Goal: Transaction & Acquisition: Purchase product/service

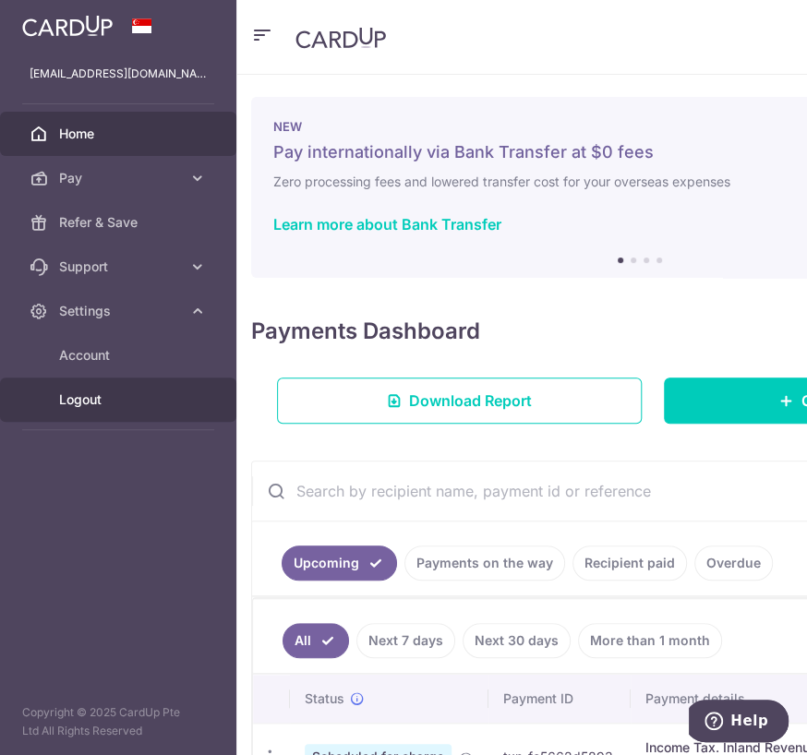
click at [107, 405] on span "Logout" at bounding box center [120, 399] width 122 height 18
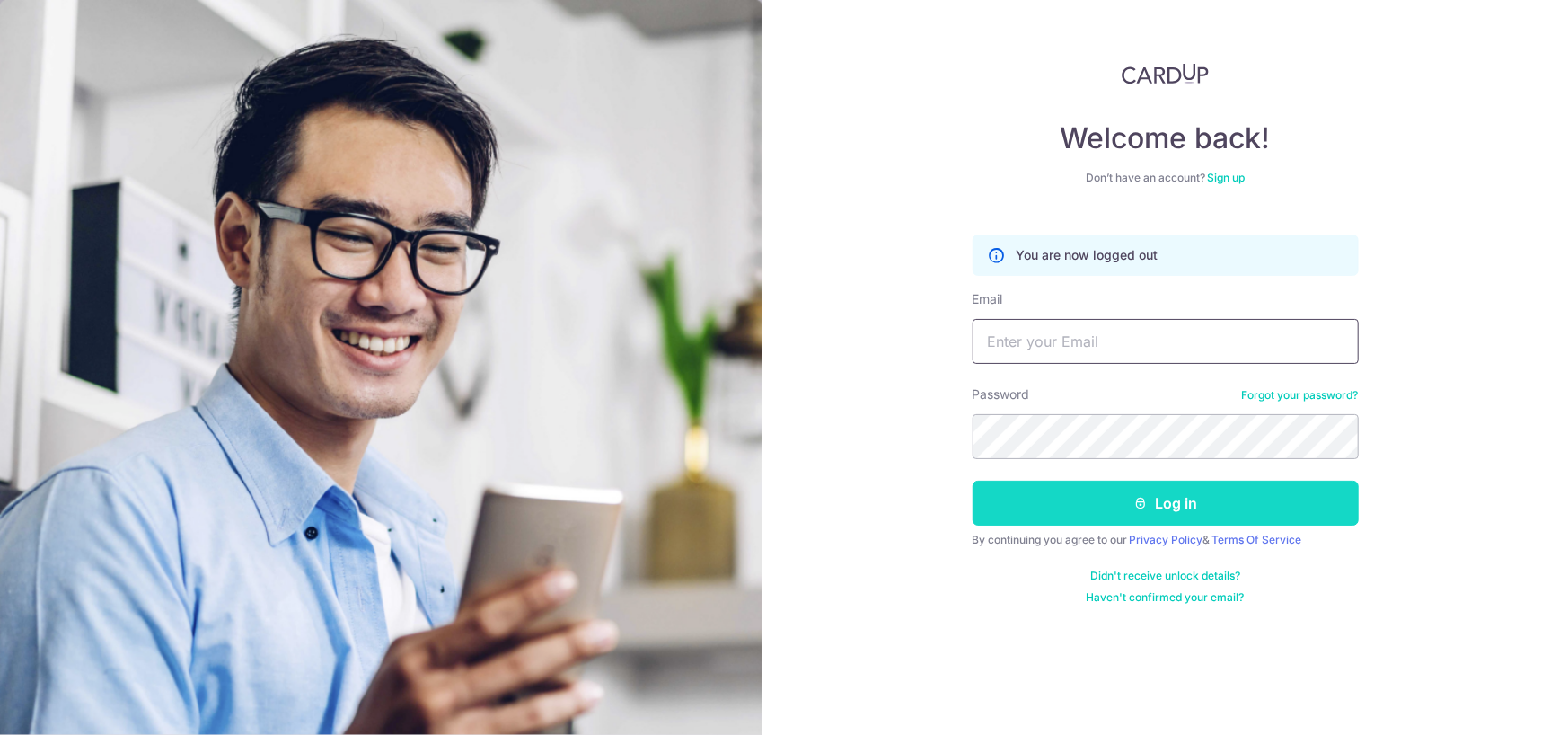
type input "[EMAIL_ADDRESS][DOMAIN_NAME]"
click at [784, 506] on button "Log in" at bounding box center [1165, 503] width 386 height 45
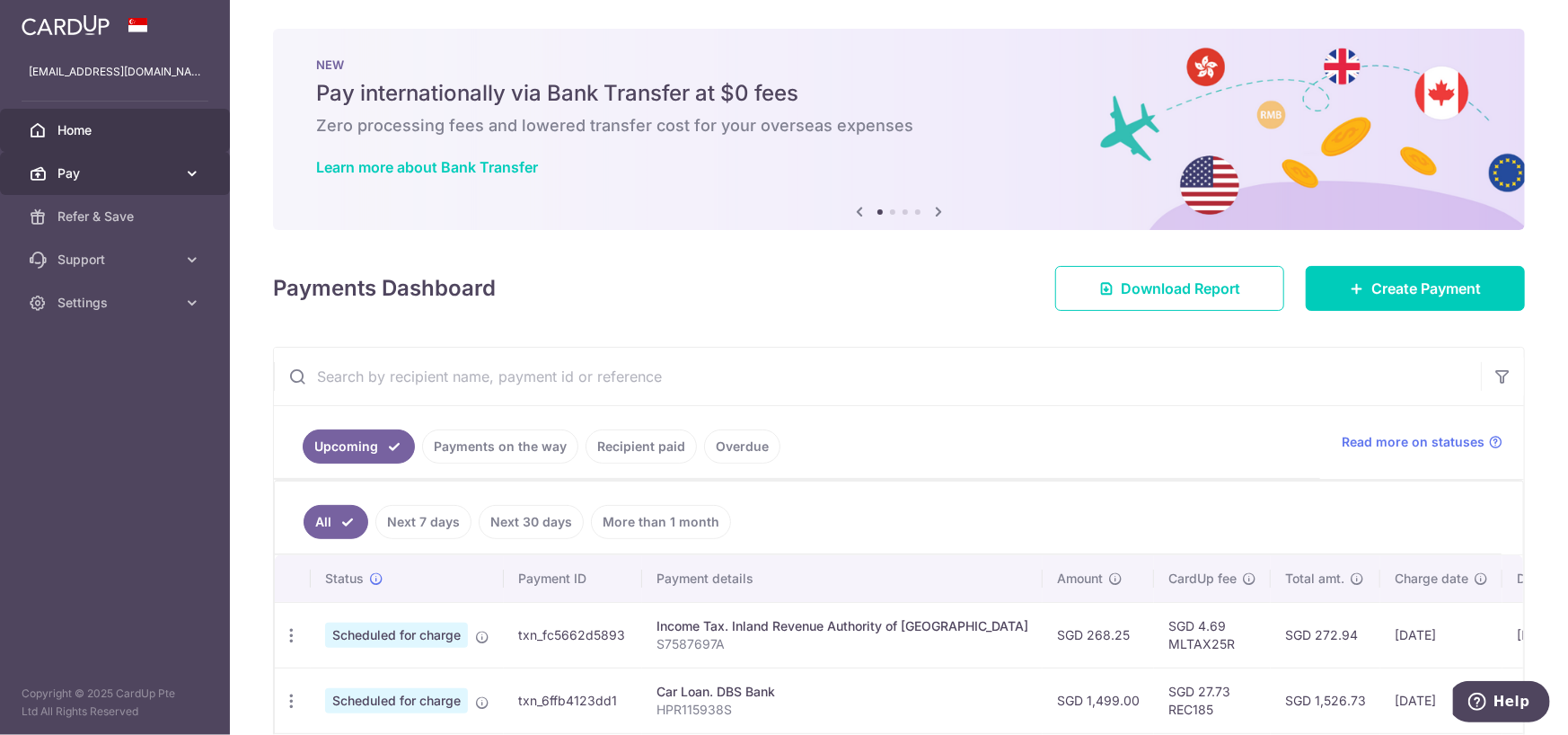
click at [145, 173] on span "Pay" at bounding box center [117, 173] width 119 height 18
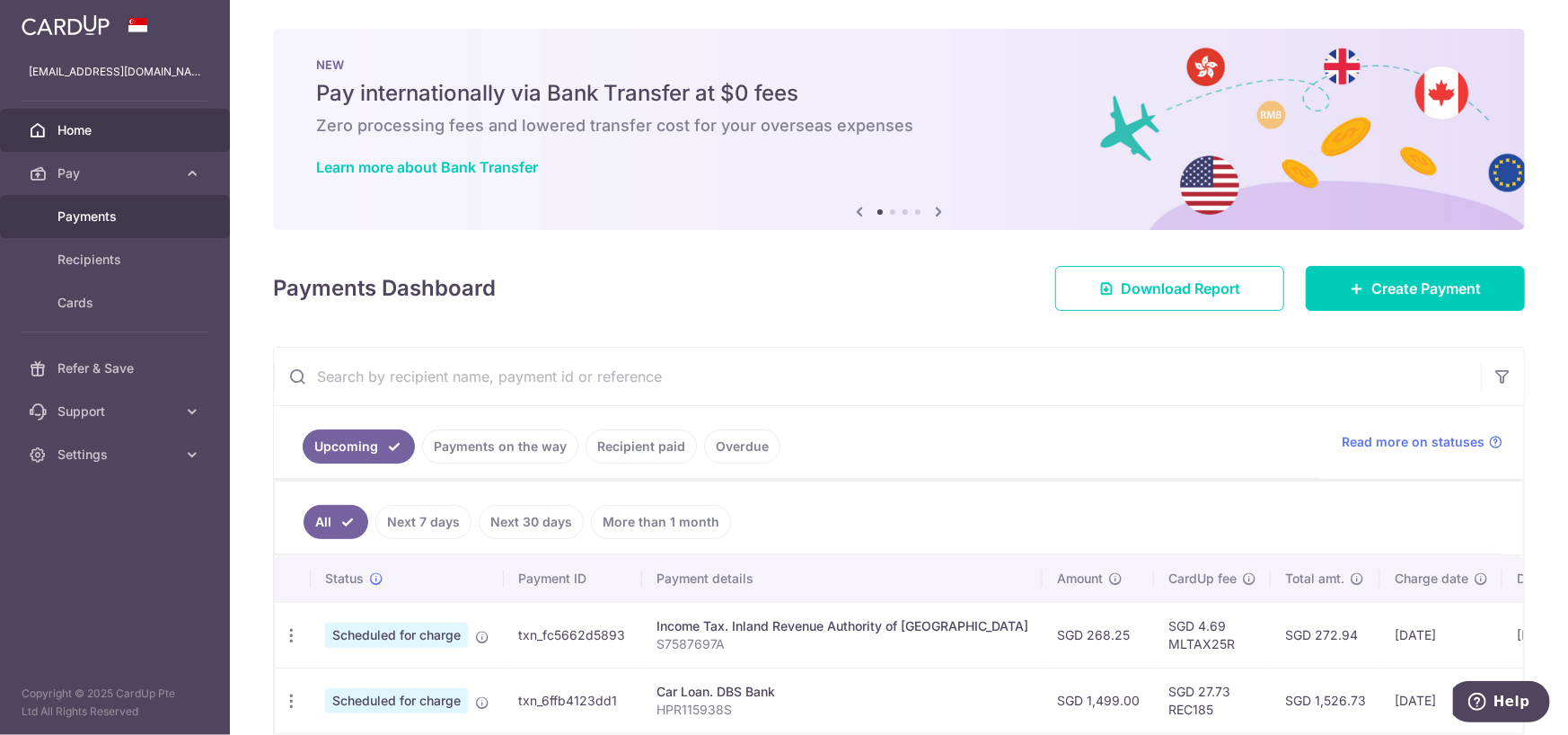
click at [148, 221] on span "Payments" at bounding box center [117, 216] width 119 height 18
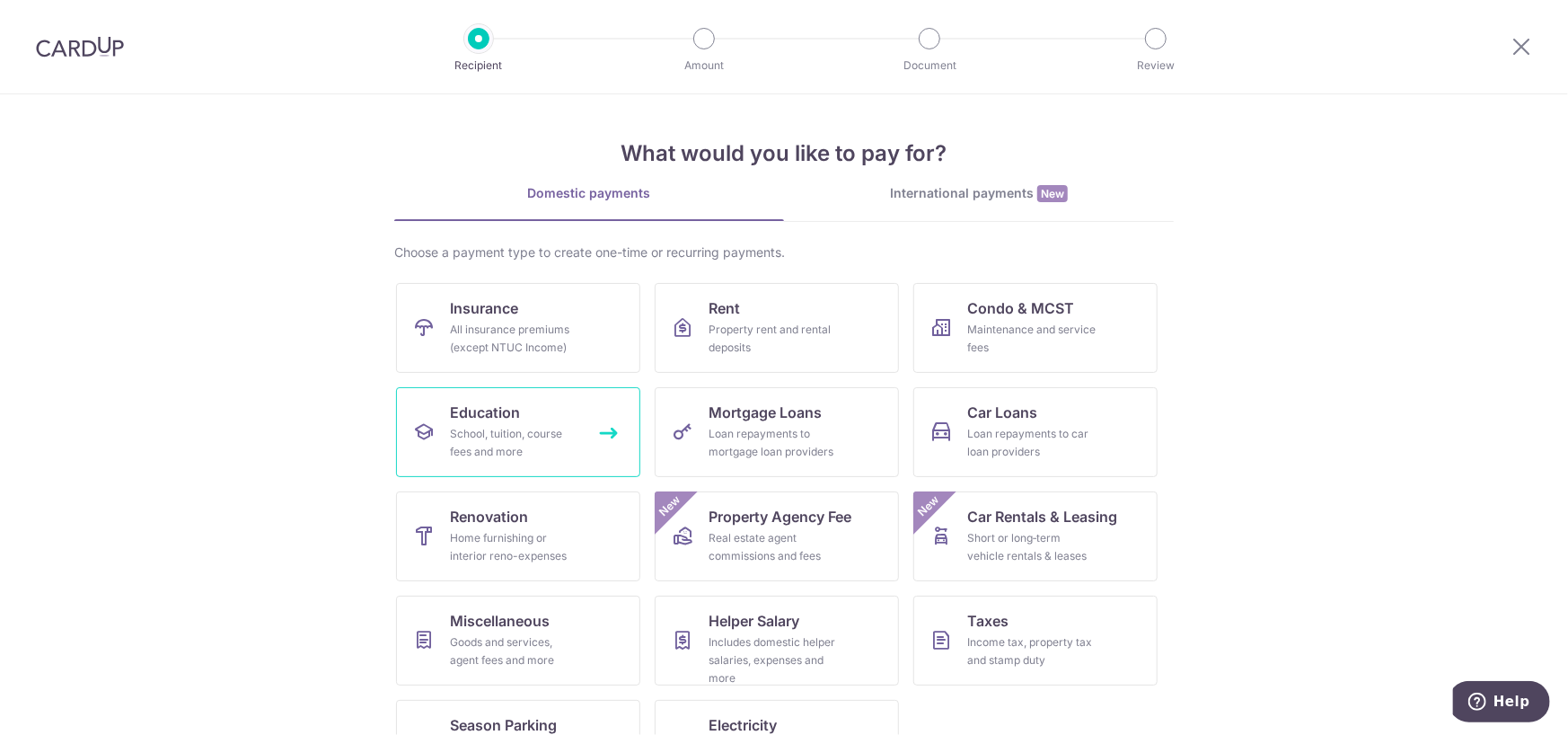
click at [495, 437] on div "School, tuition, course fees and more" at bounding box center [514, 442] width 129 height 36
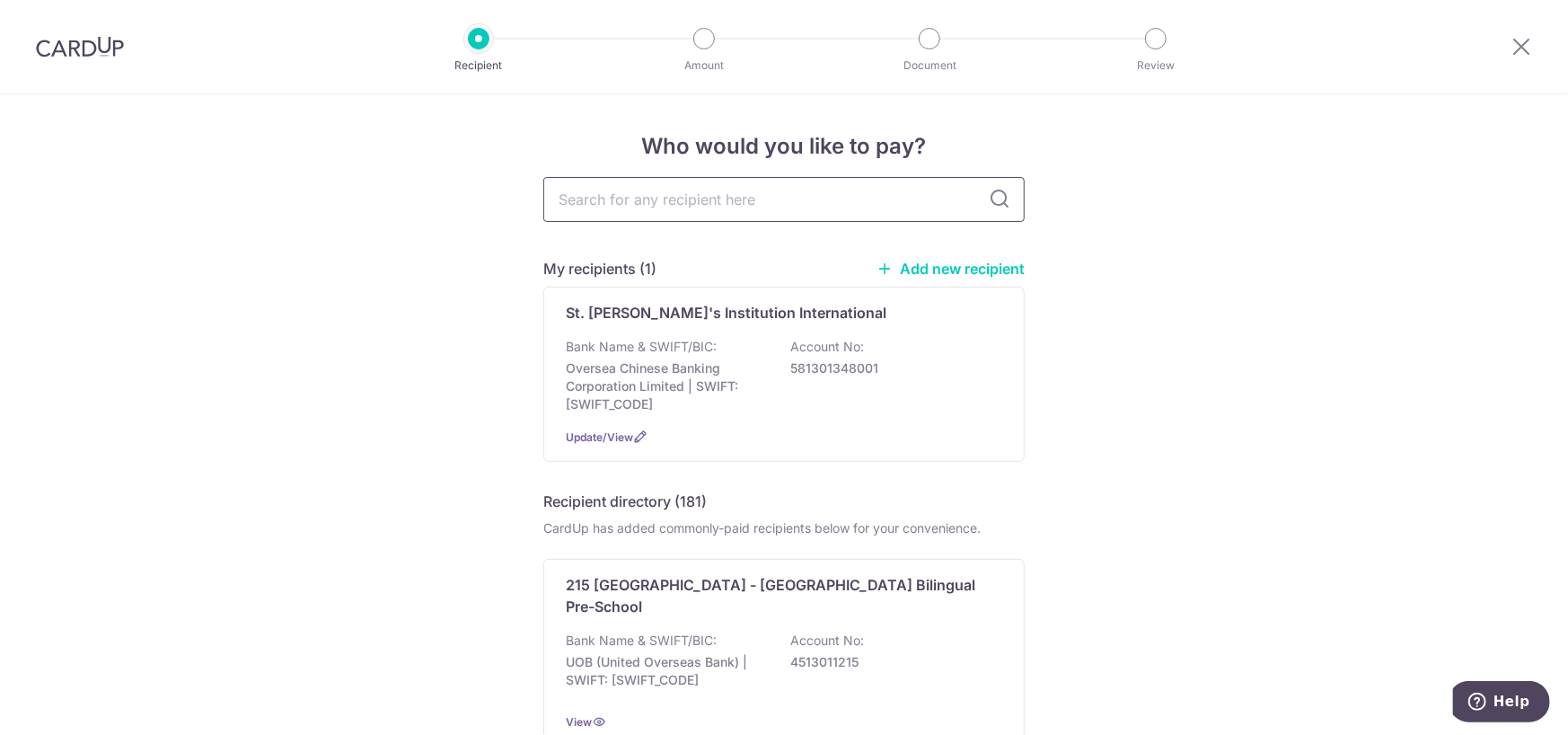
click at [676, 203] on input "text" at bounding box center [784, 200] width 482 height 45
type input "math"
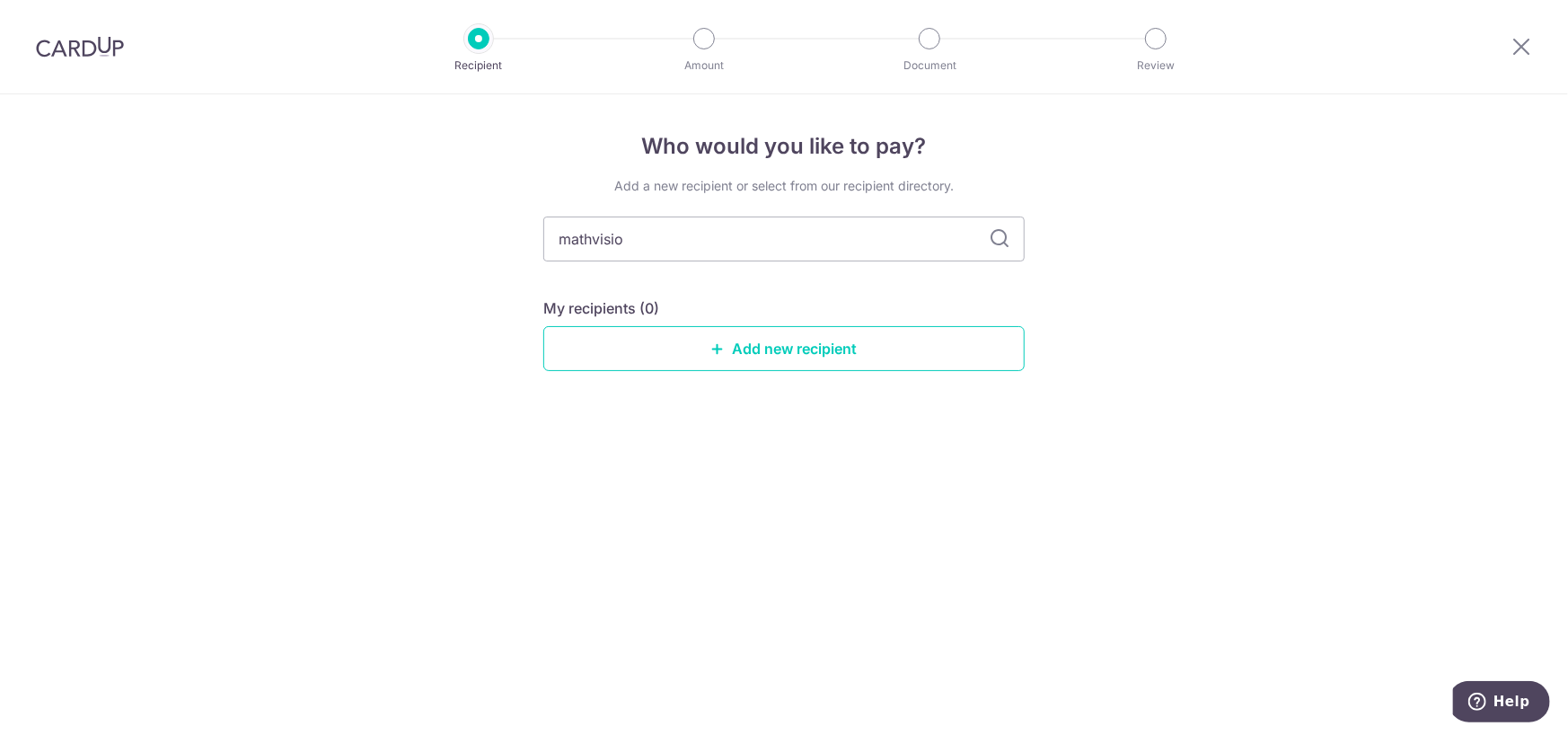
type input "mathvision"
click at [998, 237] on icon at bounding box center [1000, 239] width 21 height 21
click at [750, 352] on link "Add new recipient" at bounding box center [784, 349] width 482 height 45
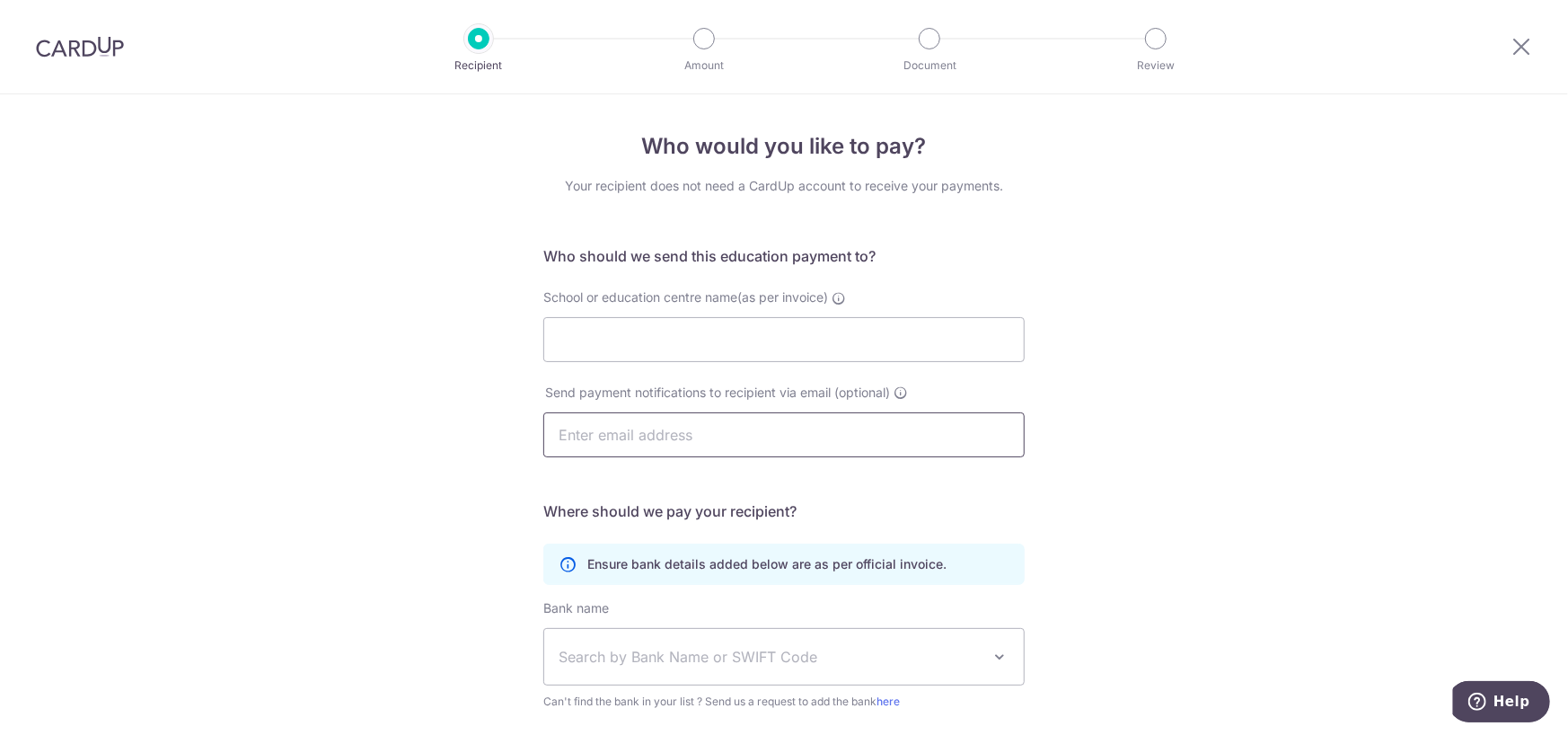
scroll to position [214, 0]
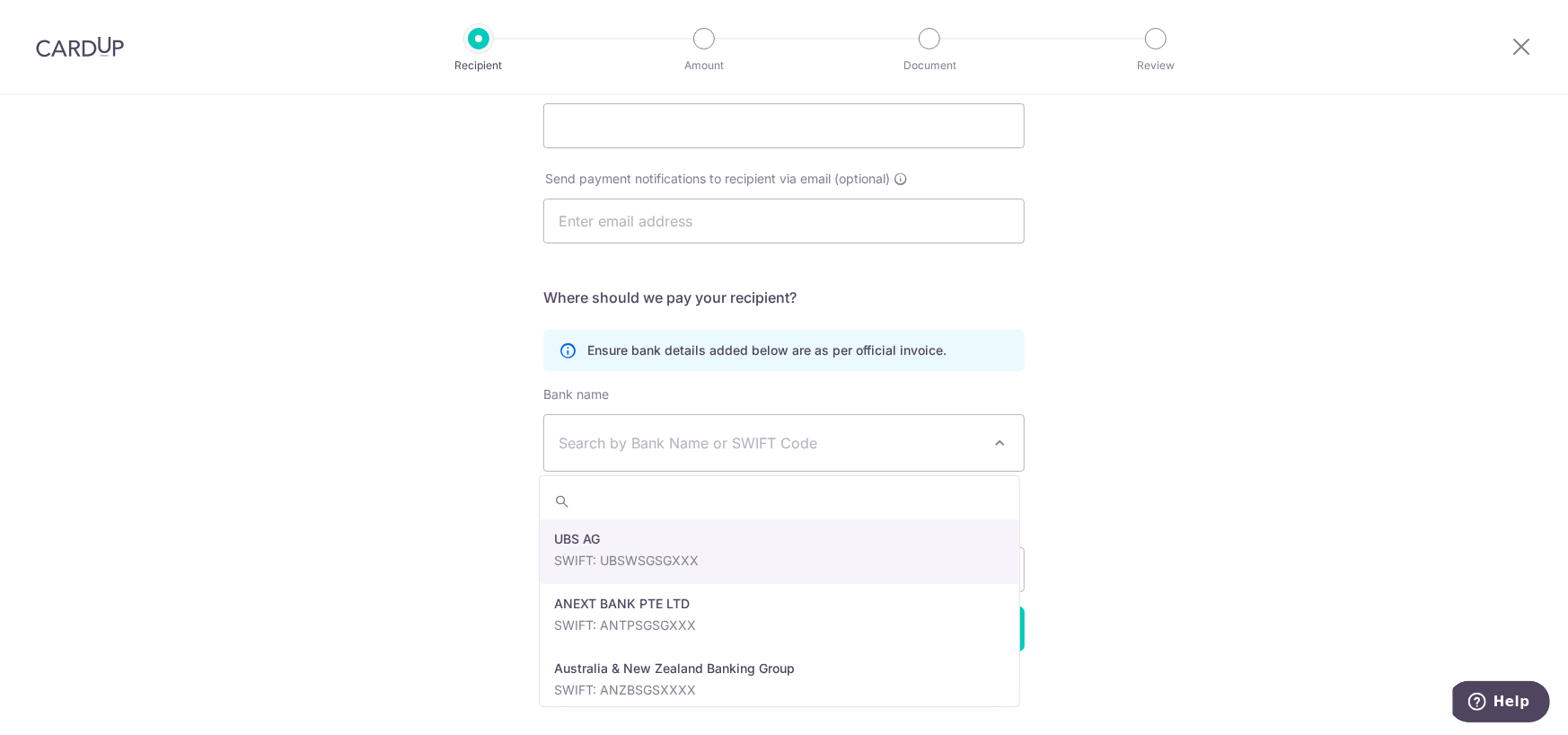
click at [861, 443] on span "Search by Bank Name or SWIFT Code" at bounding box center [770, 443] width 422 height 21
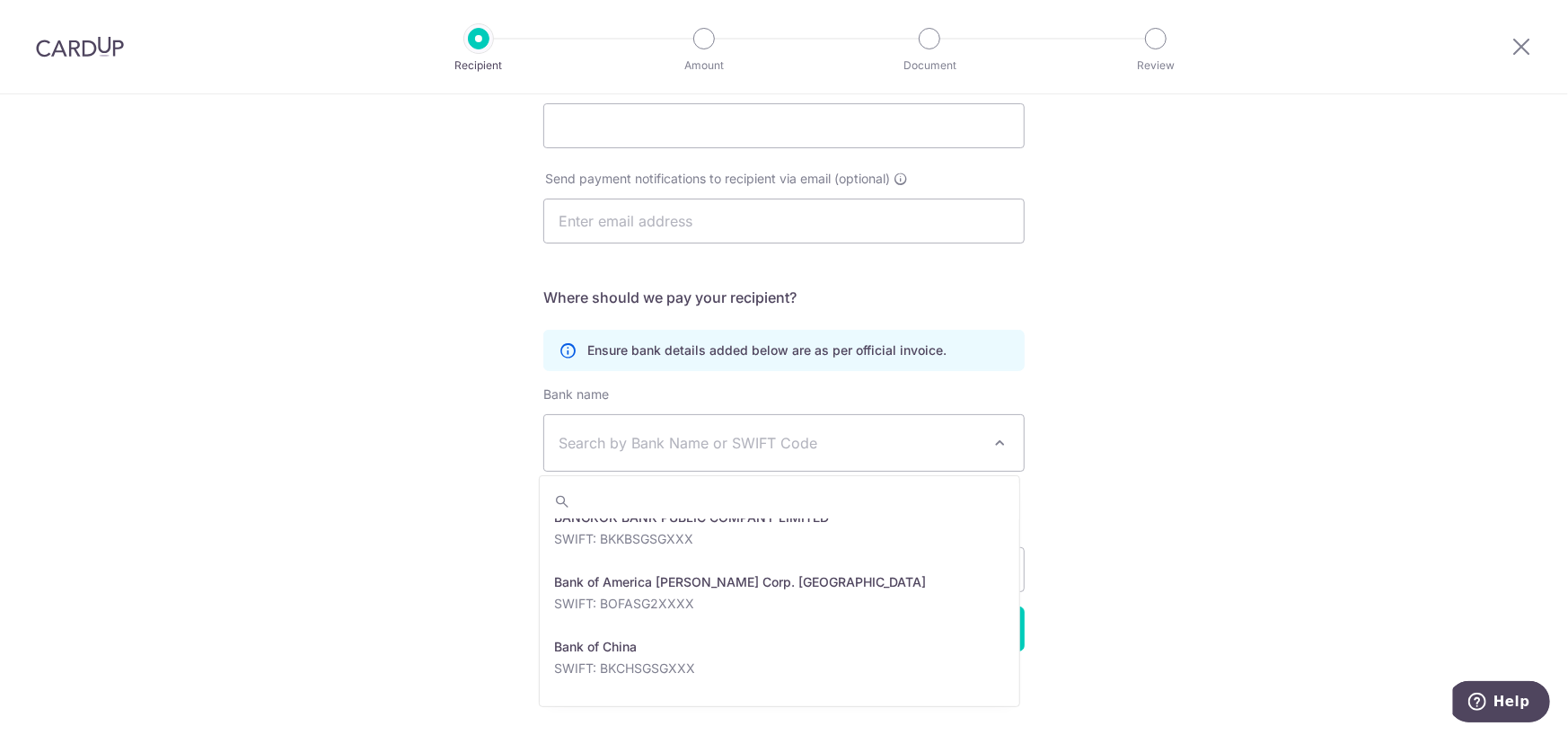
scroll to position [239, 0]
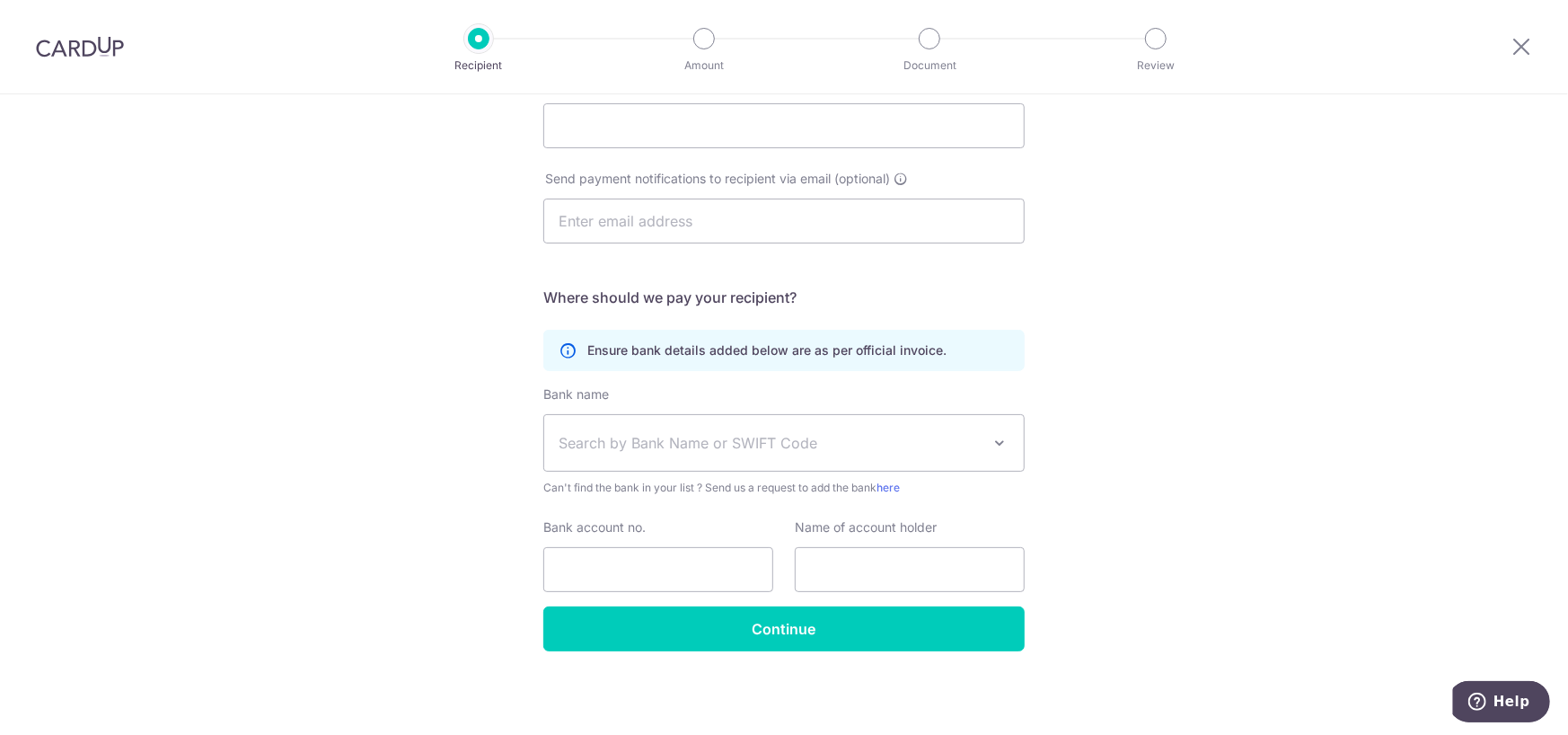
click at [1249, 554] on div "Who would you like to pay? Your recipient does not need a CardUp account to rec…" at bounding box center [784, 308] width 1568 height 856
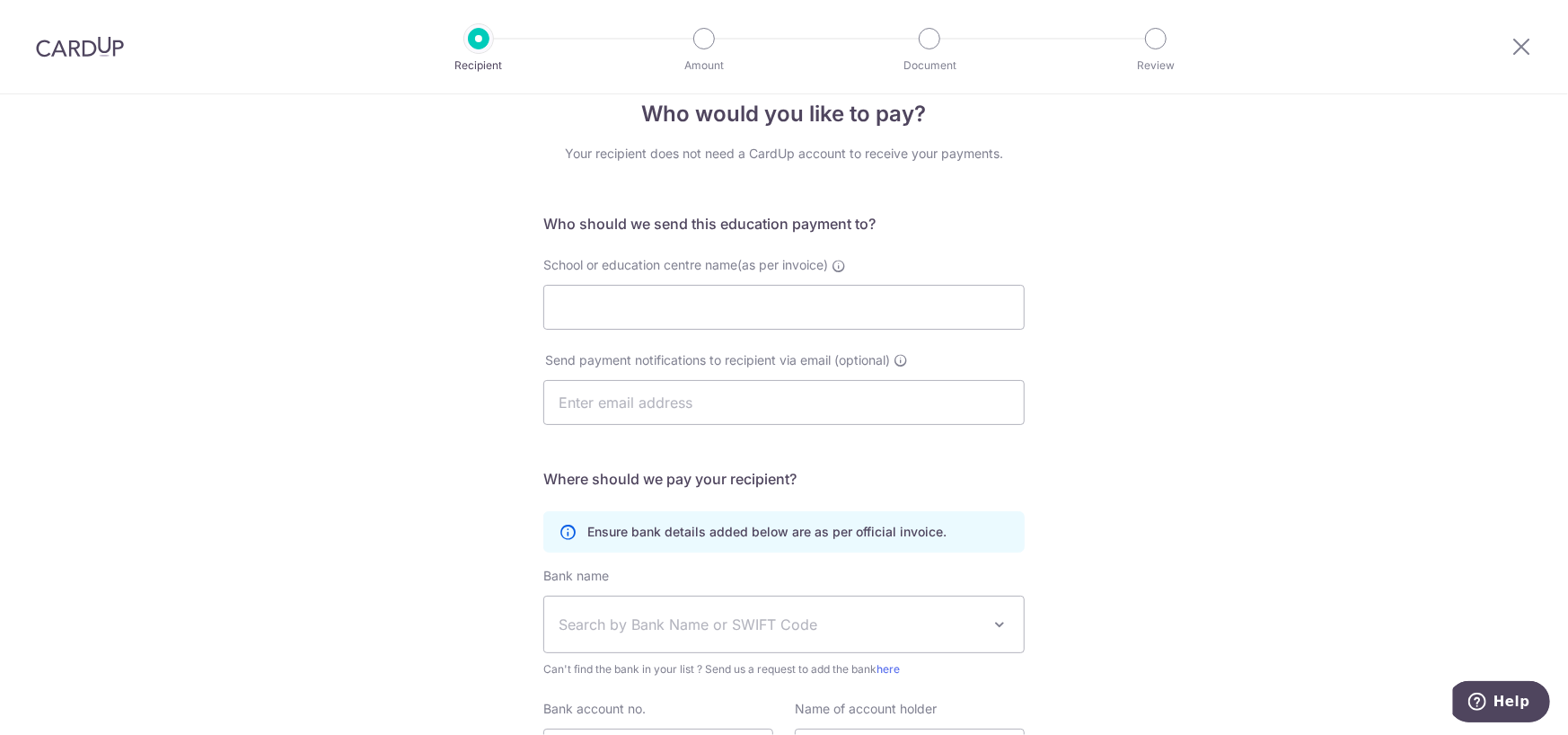
scroll to position [0, 0]
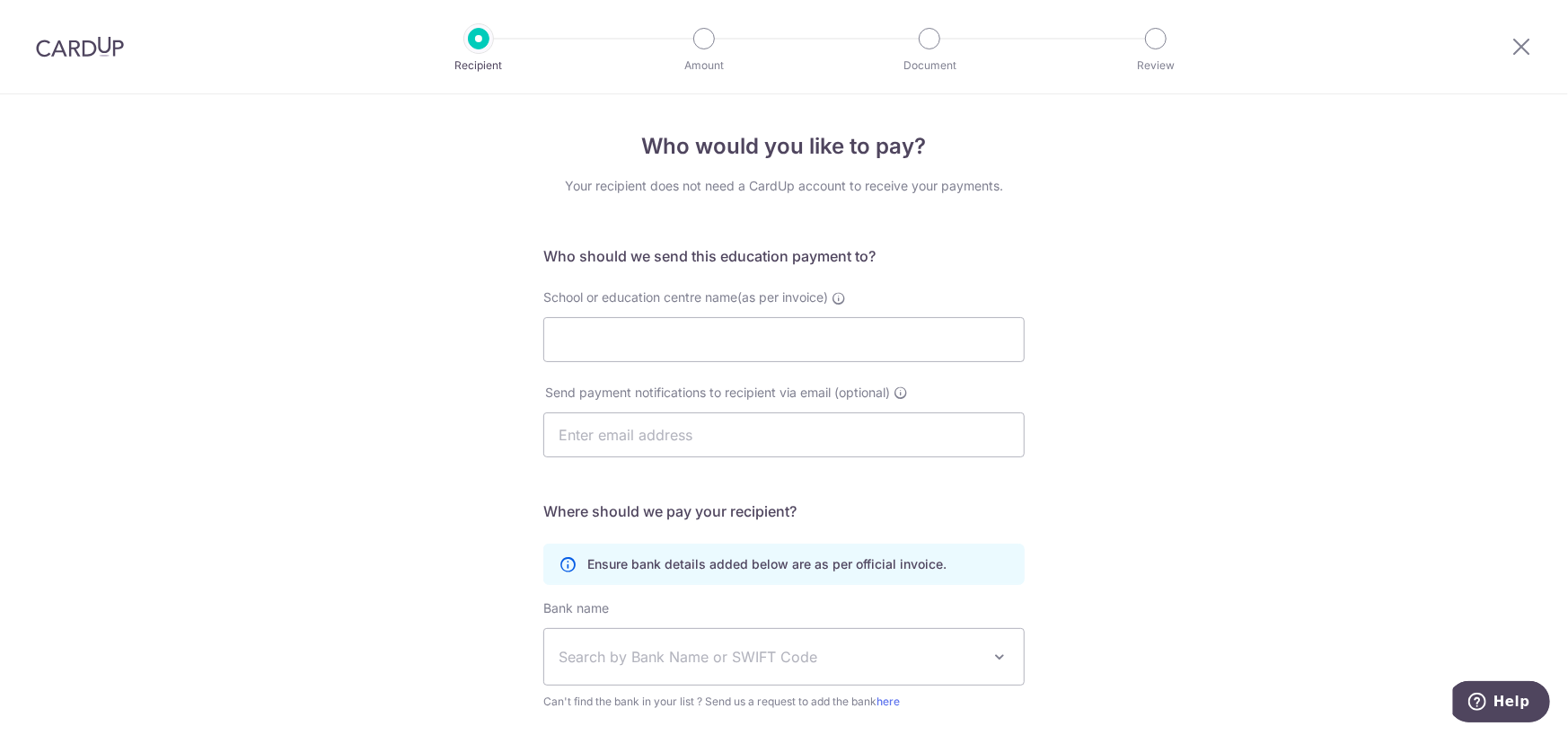
click at [1508, 36] on div at bounding box center [1521, 47] width 93 height 93
drag, startPoint x: 1525, startPoint y: 43, endPoint x: 879, endPoint y: 80, distance: 647.1
click at [1525, 43] on icon at bounding box center [1521, 46] width 21 height 22
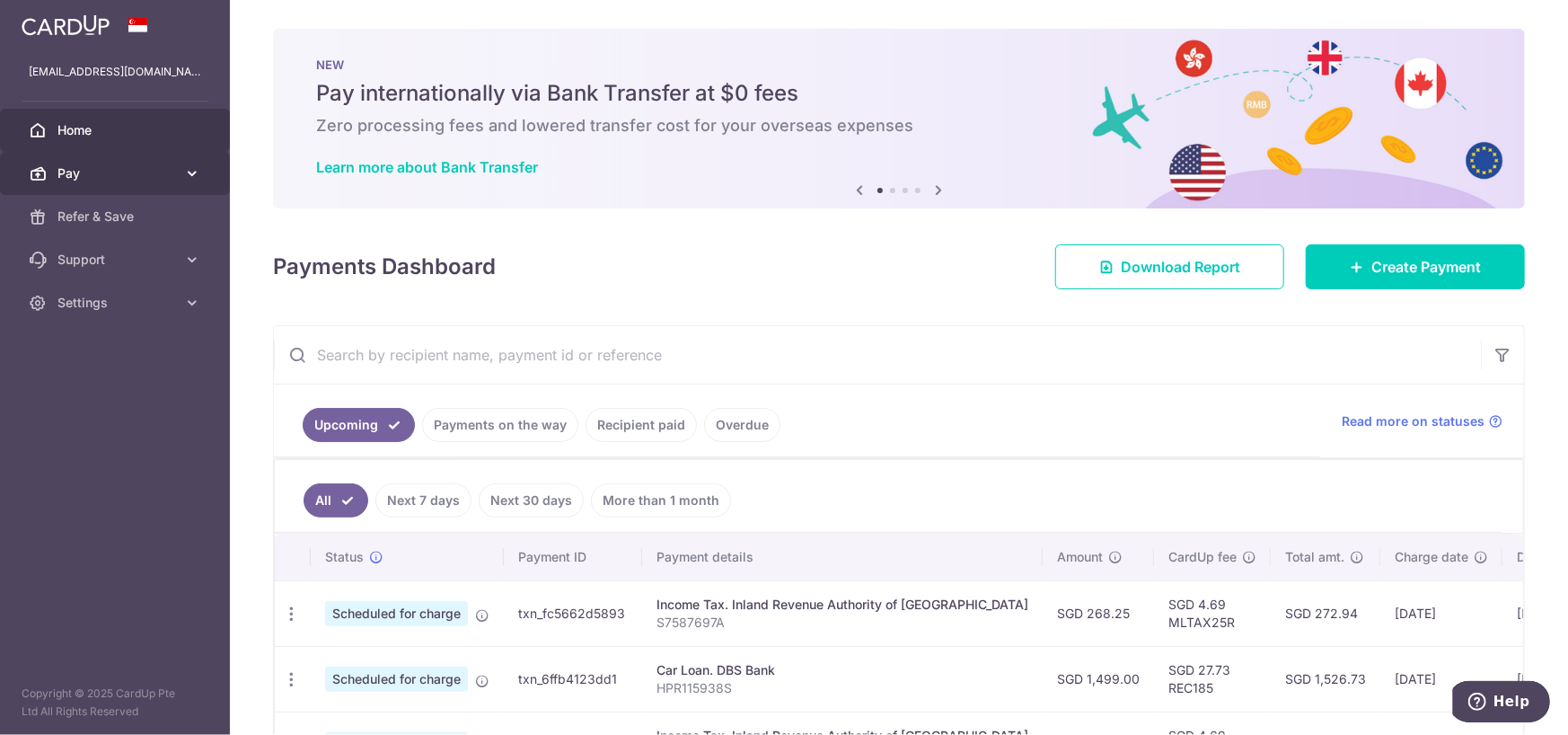
click at [119, 169] on span "Pay" at bounding box center [117, 173] width 119 height 18
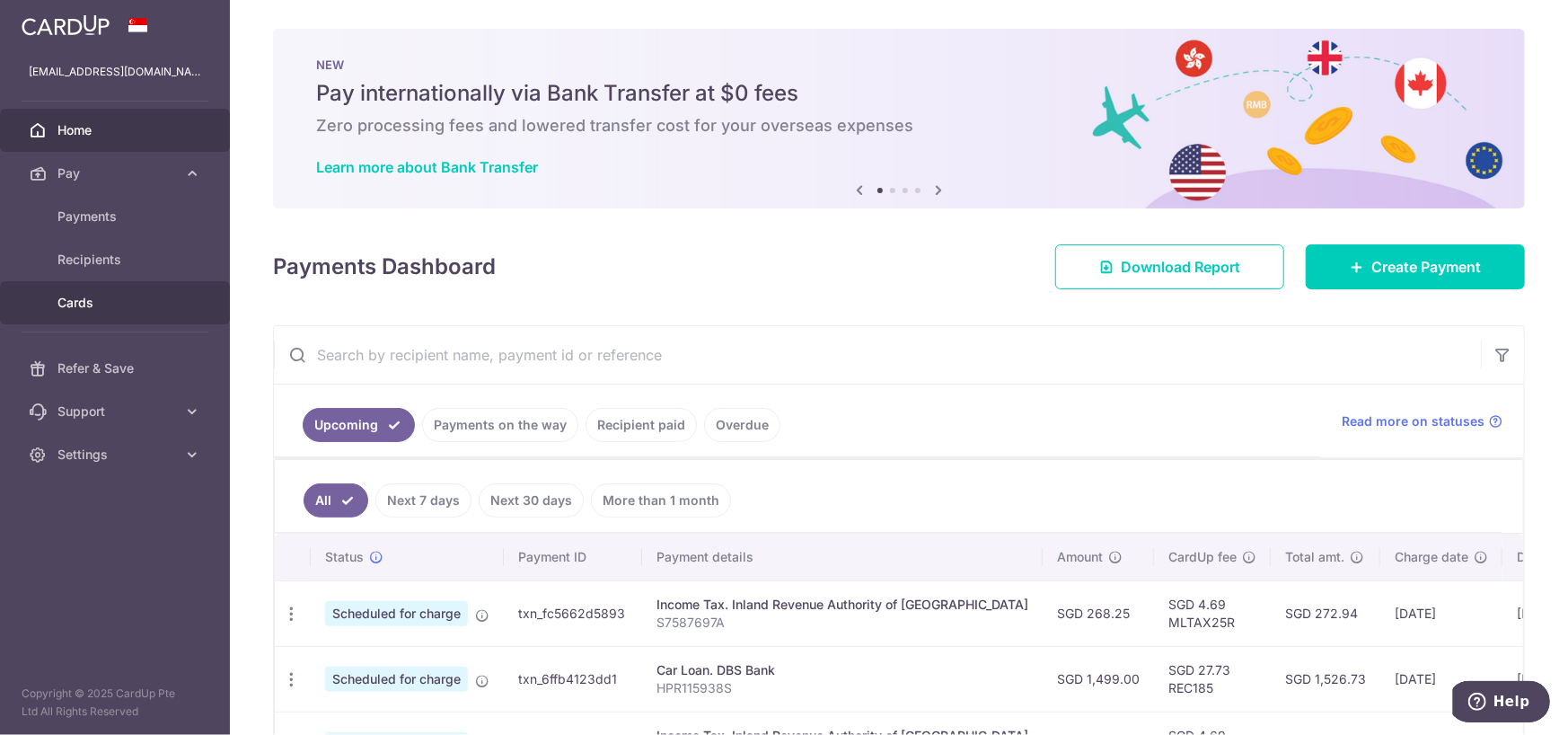
click at [127, 305] on span "Cards" at bounding box center [117, 303] width 119 height 18
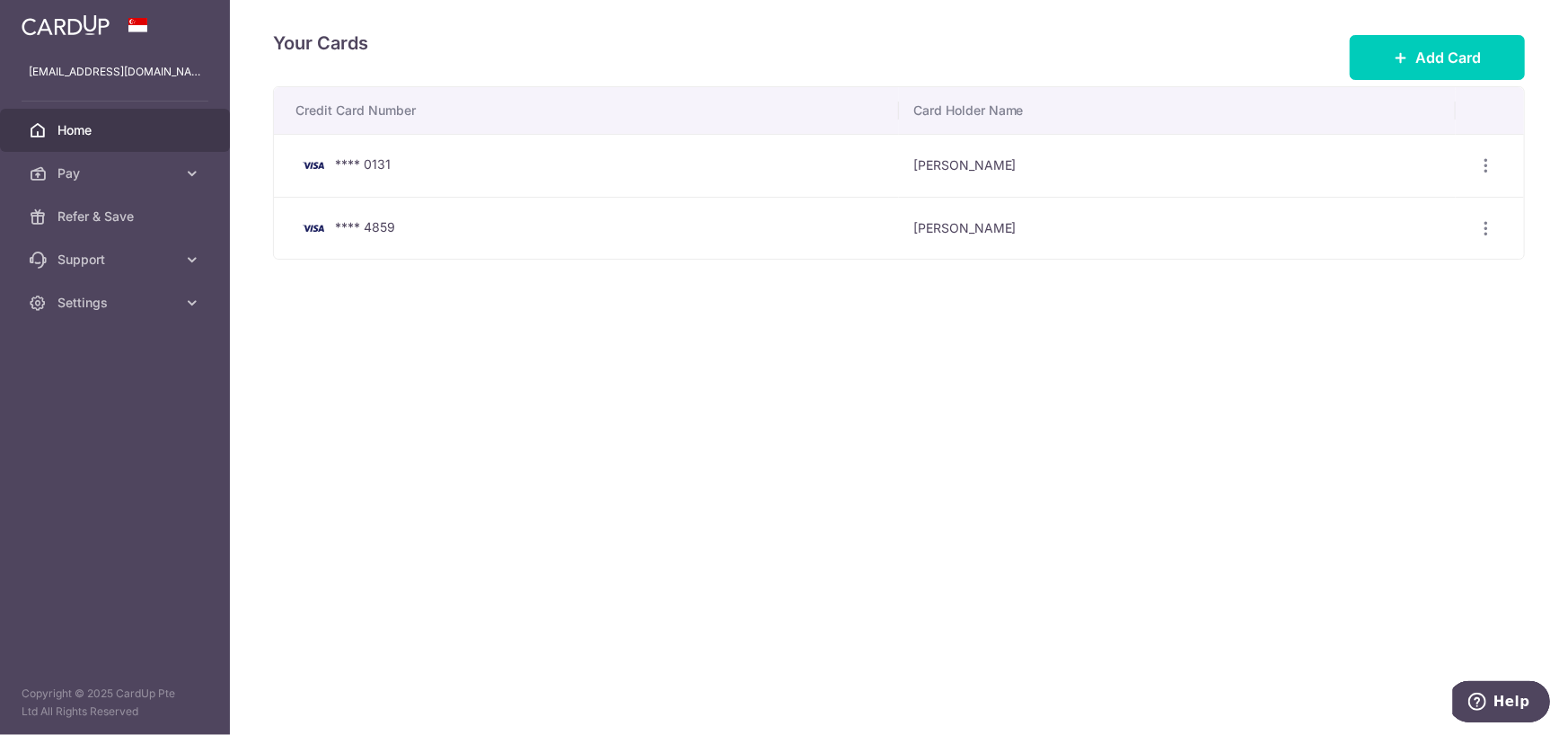
click at [111, 129] on span "Home" at bounding box center [117, 130] width 119 height 18
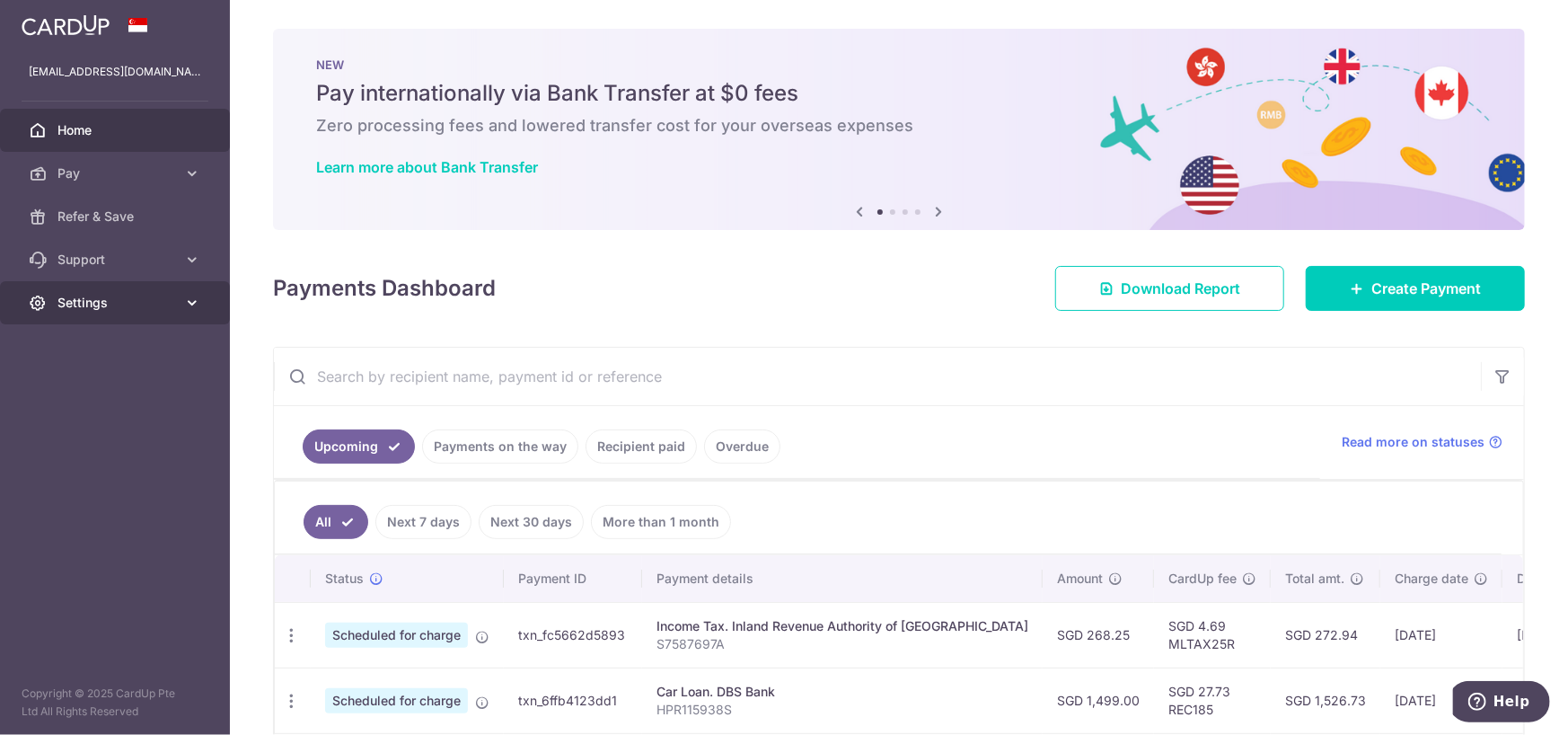
click at [159, 299] on span "Settings" at bounding box center [117, 303] width 119 height 18
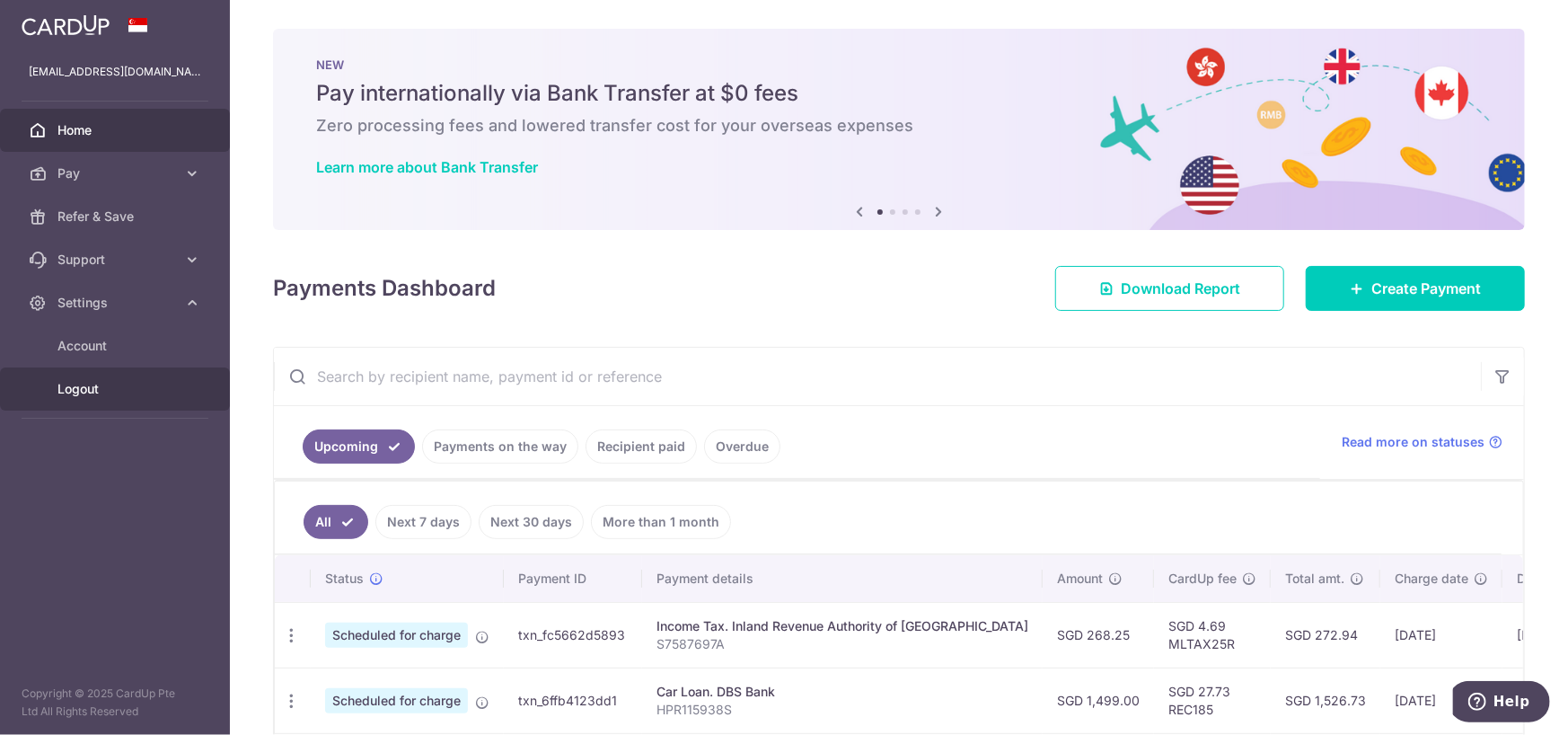
click at [64, 375] on link "Logout" at bounding box center [115, 388] width 230 height 43
